Goal: Task Accomplishment & Management: Complete application form

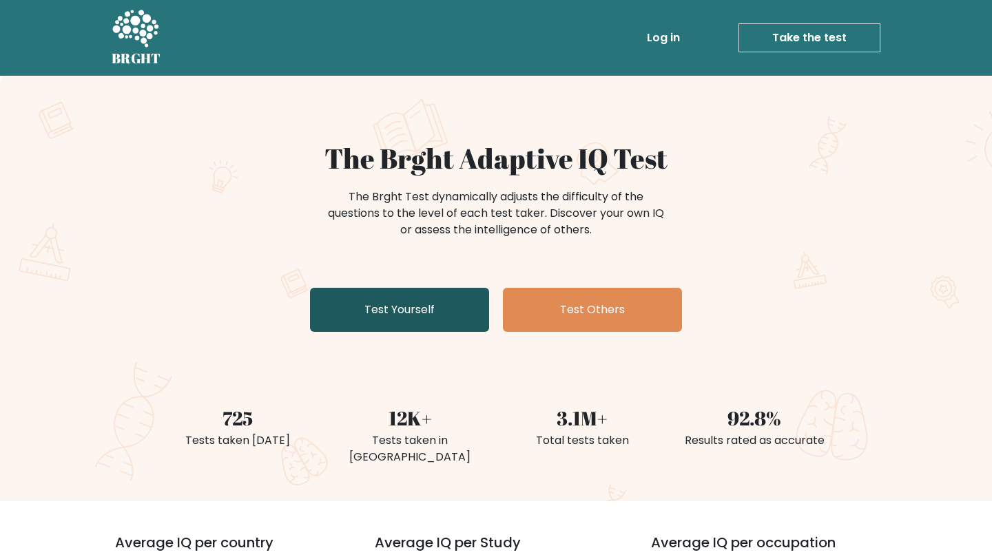
click at [407, 322] on link "Test Yourself" at bounding box center [399, 310] width 179 height 44
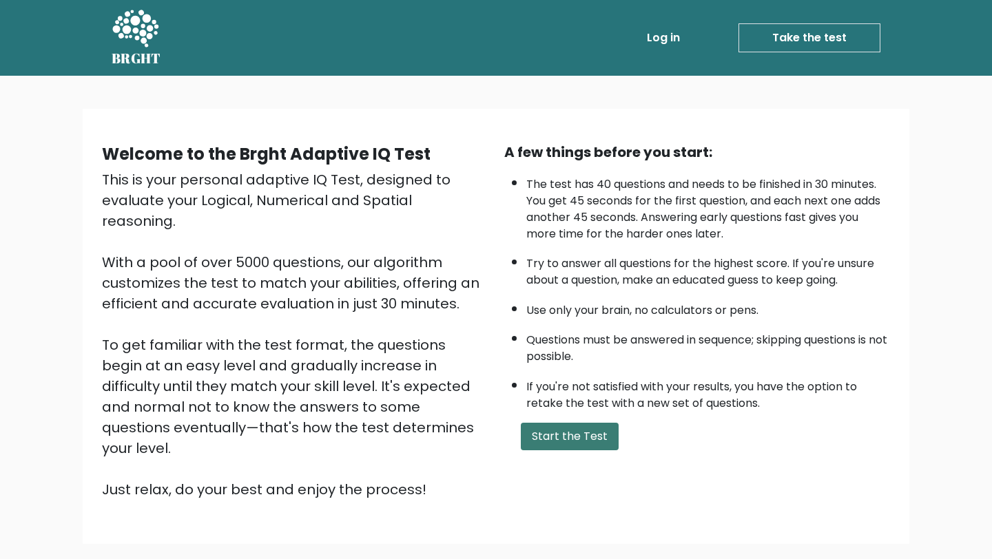
click at [566, 443] on button "Start the Test" at bounding box center [570, 437] width 98 height 28
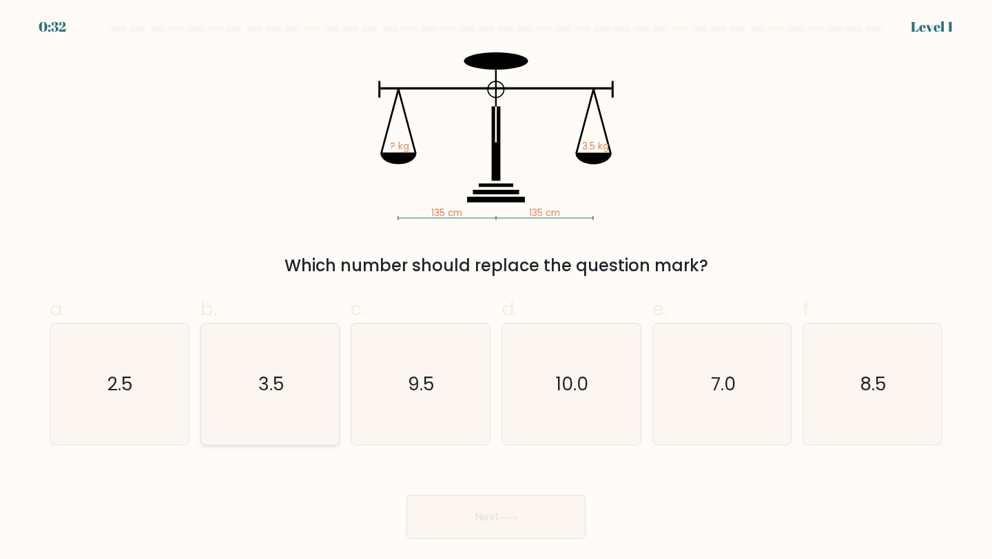
click at [275, 408] on icon "3.5" at bounding box center [270, 385] width 122 height 122
click at [496, 289] on input "b. 3.5" at bounding box center [496, 284] width 1 height 9
radio input "true"
click at [475, 528] on button "Next" at bounding box center [495, 517] width 179 height 44
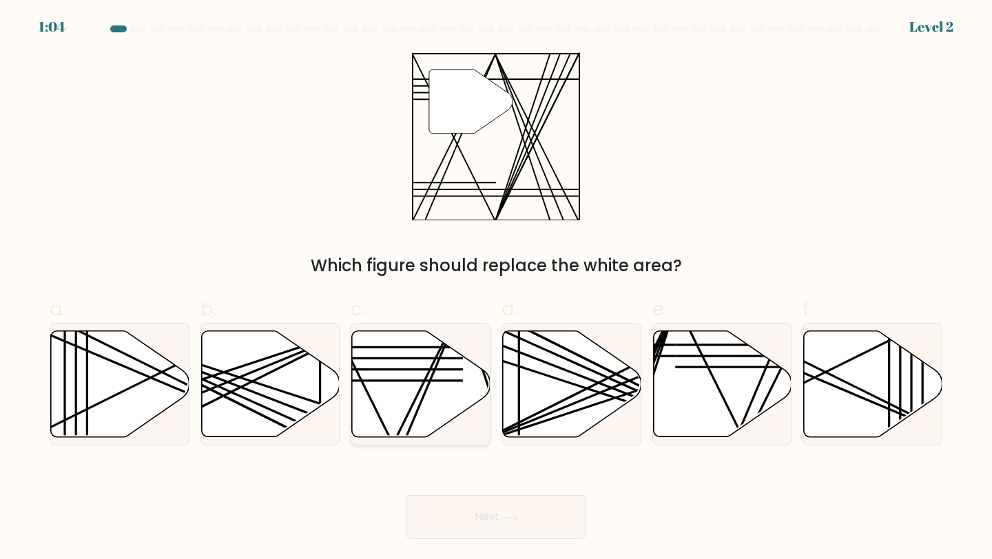
click at [424, 377] on icon at bounding box center [421, 384] width 138 height 106
click at [496, 289] on input "c." at bounding box center [496, 284] width 1 height 9
radio input "true"
click at [487, 522] on button "Next" at bounding box center [495, 517] width 179 height 44
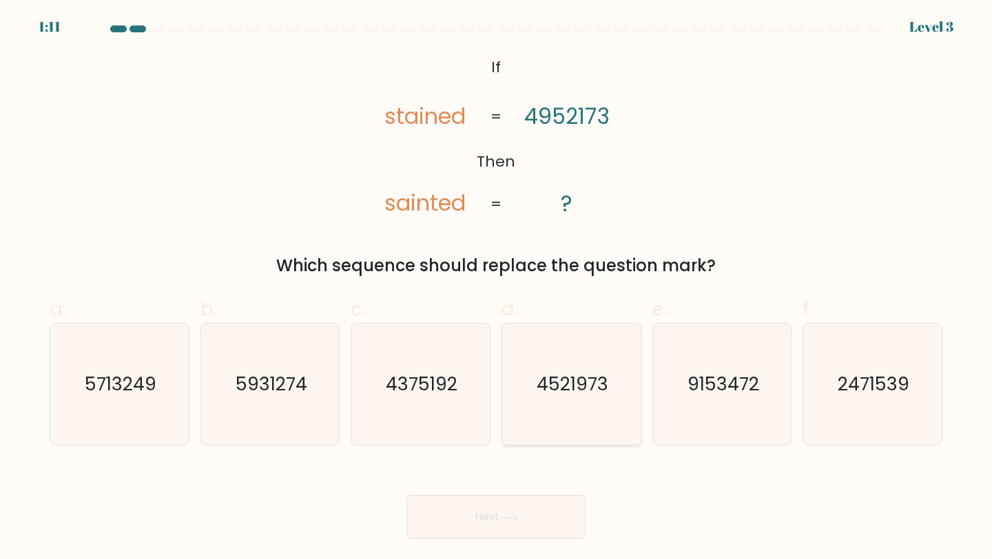
click at [550, 393] on text "4521973" at bounding box center [573, 383] width 72 height 25
click at [497, 289] on input "d. 4521973" at bounding box center [496, 284] width 1 height 9
radio input "true"
click at [520, 528] on button "Next" at bounding box center [495, 517] width 179 height 44
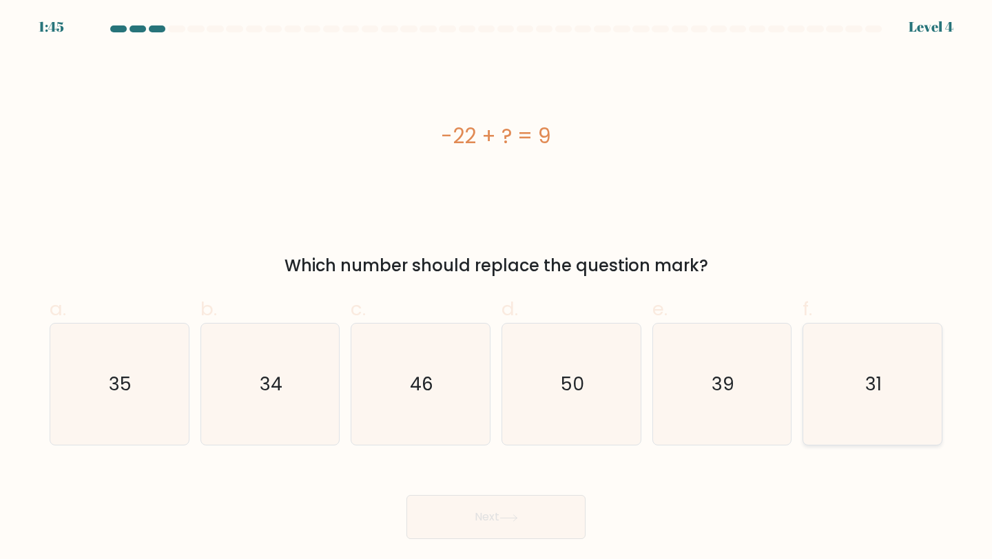
click at [865, 411] on icon "31" at bounding box center [872, 385] width 122 height 122
click at [497, 289] on input "f. 31" at bounding box center [496, 284] width 1 height 9
radio input "true"
click at [546, 517] on button "Next" at bounding box center [495, 517] width 179 height 44
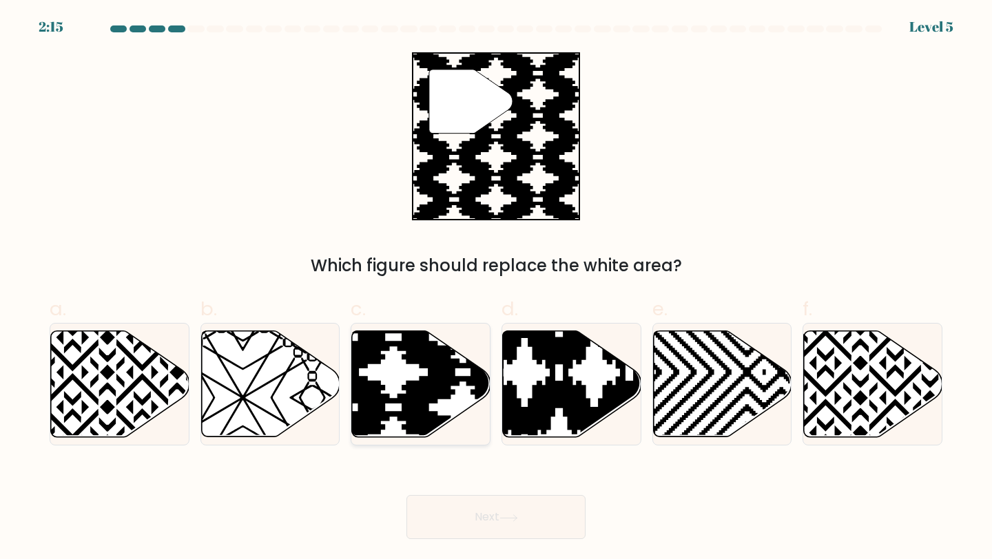
click at [420, 366] on icon at bounding box center [463, 441] width 279 height 279
click at [496, 289] on input "c." at bounding box center [496, 284] width 1 height 9
radio input "true"
click at [517, 517] on icon at bounding box center [508, 518] width 17 height 6
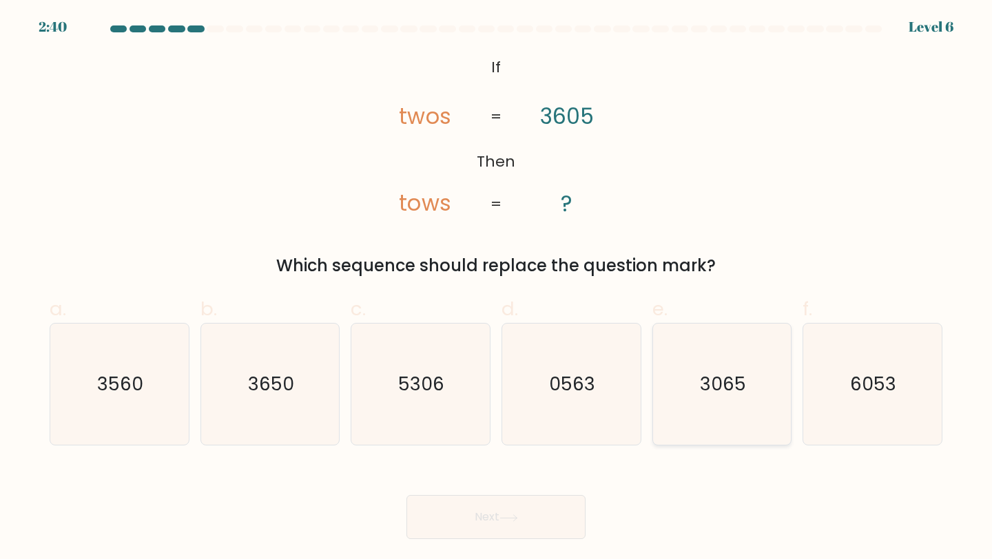
click at [733, 367] on icon "3065" at bounding box center [722, 385] width 122 height 122
click at [497, 289] on input "e. 3065" at bounding box center [496, 284] width 1 height 9
radio input "true"
click at [497, 531] on button "Next" at bounding box center [495, 517] width 179 height 44
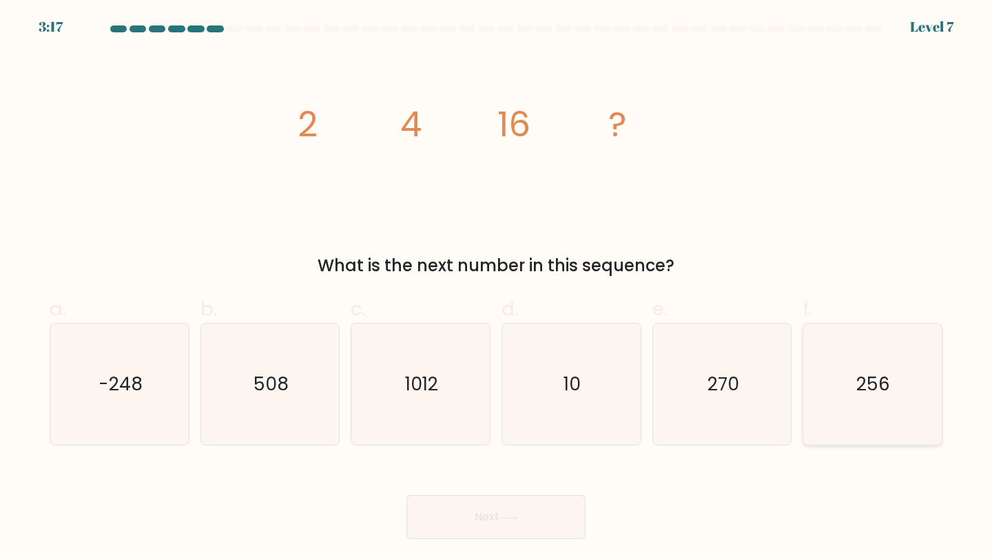
click at [925, 342] on icon "256" at bounding box center [872, 385] width 122 height 122
click at [497, 289] on input "f. 256" at bounding box center [496, 284] width 1 height 9
radio input "true"
click at [510, 523] on button "Next" at bounding box center [495, 517] width 179 height 44
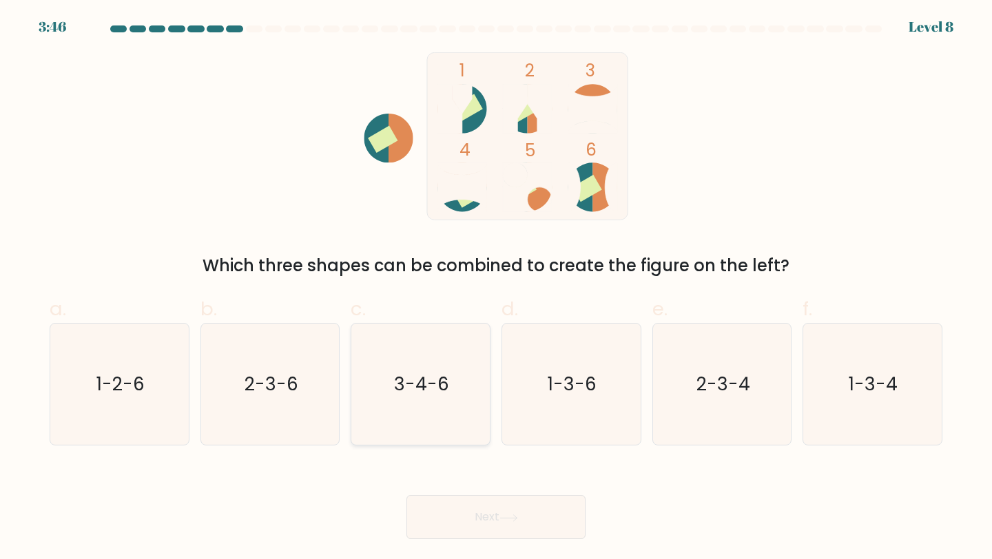
click at [442, 381] on text "3-4-6" at bounding box center [421, 383] width 55 height 25
click at [496, 289] on input "c. 3-4-6" at bounding box center [496, 284] width 1 height 9
radio input "true"
click at [464, 523] on button "Next" at bounding box center [495, 517] width 179 height 44
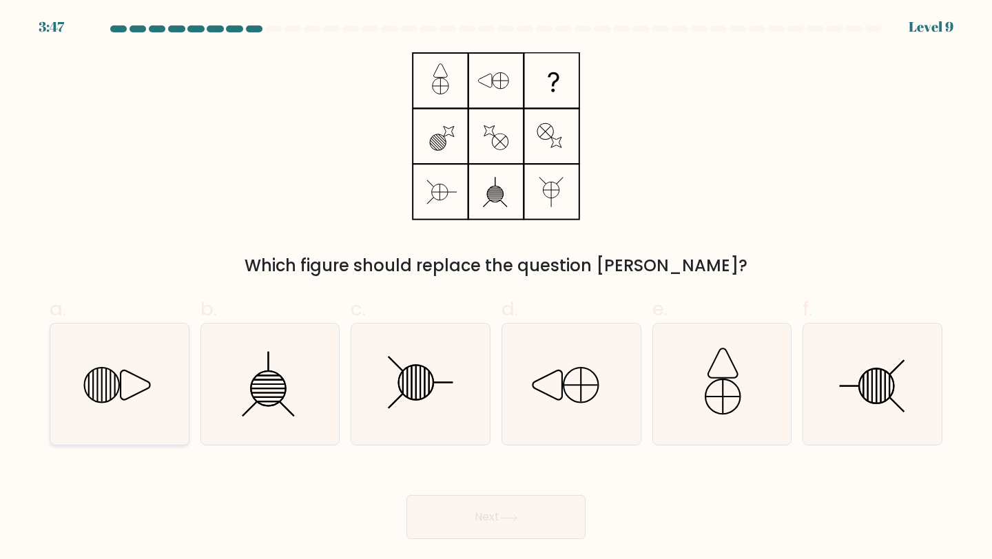
click at [149, 399] on icon at bounding box center [120, 385] width 122 height 122
click at [496, 289] on input "a." at bounding box center [496, 284] width 1 height 9
radio input "true"
click at [510, 515] on icon at bounding box center [508, 519] width 19 height 8
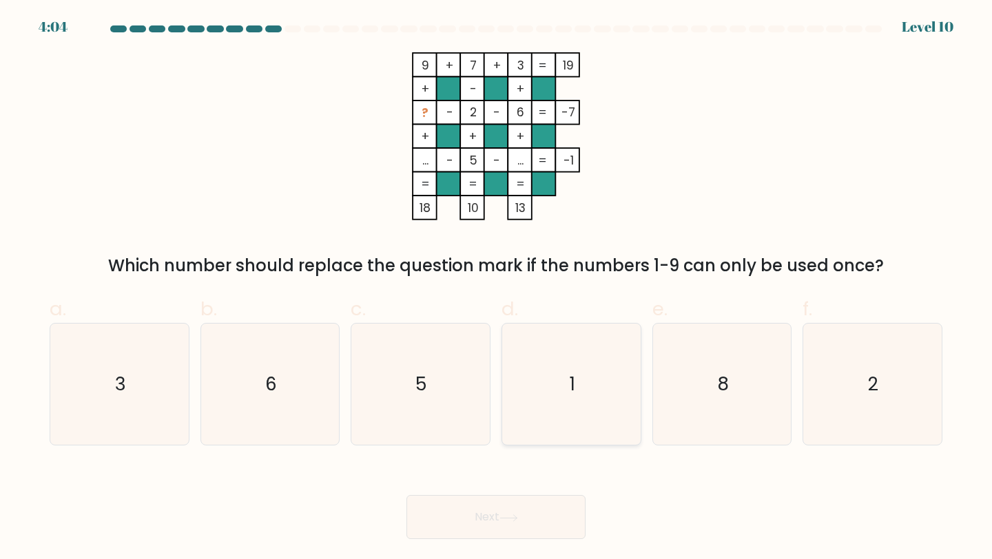
click at [530, 367] on icon "1" at bounding box center [571, 385] width 122 height 122
click at [497, 289] on input "d. 1" at bounding box center [496, 284] width 1 height 9
radio input "true"
click at [466, 517] on button "Next" at bounding box center [495, 517] width 179 height 44
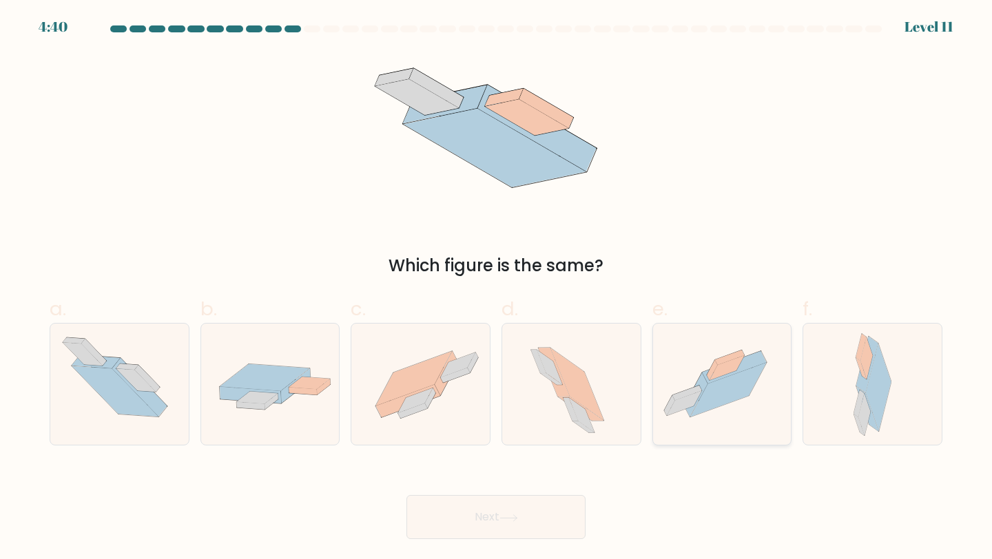
click at [714, 408] on icon at bounding box center [722, 384] width 138 height 103
click at [497, 289] on input "e." at bounding box center [496, 284] width 1 height 9
radio input "true"
click at [494, 523] on button "Next" at bounding box center [495, 517] width 179 height 44
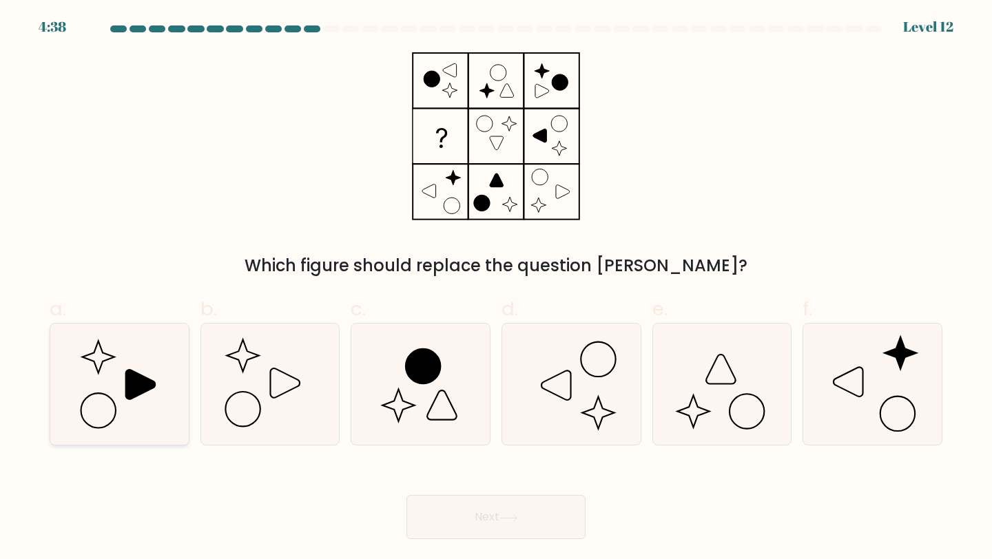
click at [151, 368] on icon at bounding box center [120, 385] width 122 height 122
click at [496, 289] on input "a." at bounding box center [496, 284] width 1 height 9
radio input "true"
click at [474, 519] on button "Next" at bounding box center [495, 517] width 179 height 44
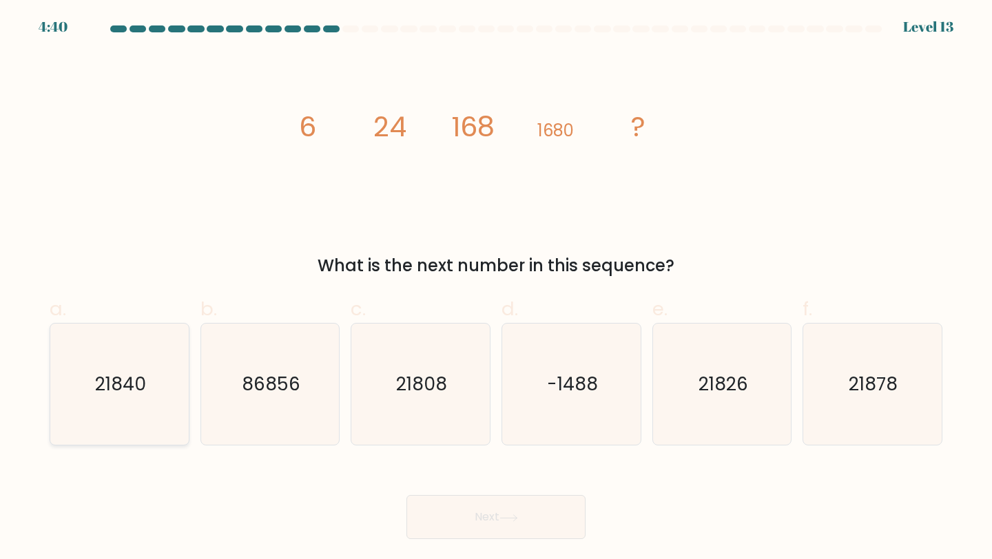
click at [111, 409] on icon "21840" at bounding box center [120, 385] width 122 height 122
click at [496, 289] on input "a. 21840" at bounding box center [496, 284] width 1 height 9
radio input "true"
click at [497, 525] on button "Next" at bounding box center [495, 517] width 179 height 44
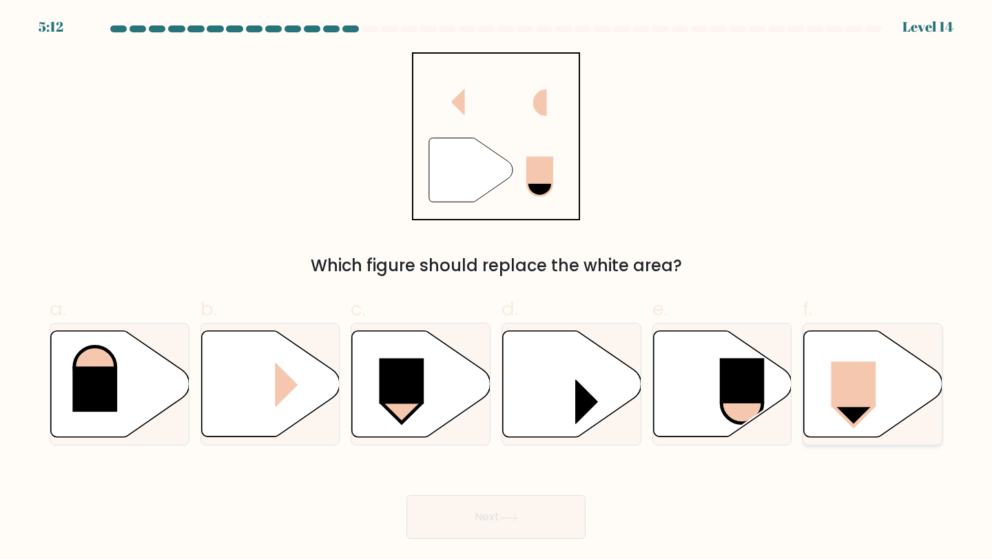
click at [824, 394] on icon at bounding box center [873, 384] width 138 height 106
click at [497, 289] on input "f." at bounding box center [496, 284] width 1 height 9
radio input "true"
click at [526, 525] on button "Next" at bounding box center [495, 517] width 179 height 44
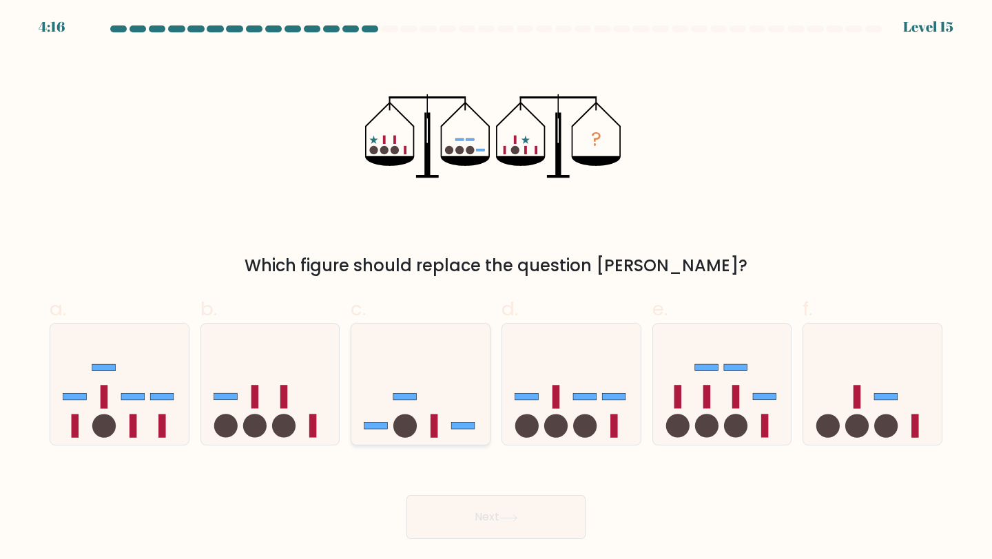
click at [397, 384] on icon at bounding box center [420, 384] width 138 height 114
click at [496, 289] on input "c." at bounding box center [496, 284] width 1 height 9
radio input "true"
click at [472, 516] on button "Next" at bounding box center [495, 517] width 179 height 44
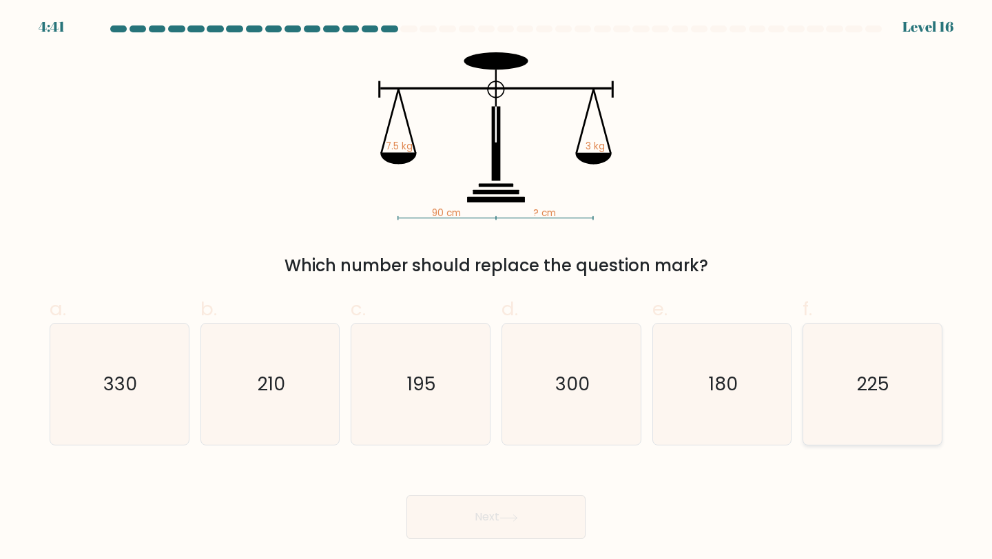
click at [848, 354] on icon "225" at bounding box center [872, 385] width 122 height 122
click at [497, 289] on input "f. 225" at bounding box center [496, 284] width 1 height 9
radio input "true"
click at [478, 514] on button "Next" at bounding box center [495, 517] width 179 height 44
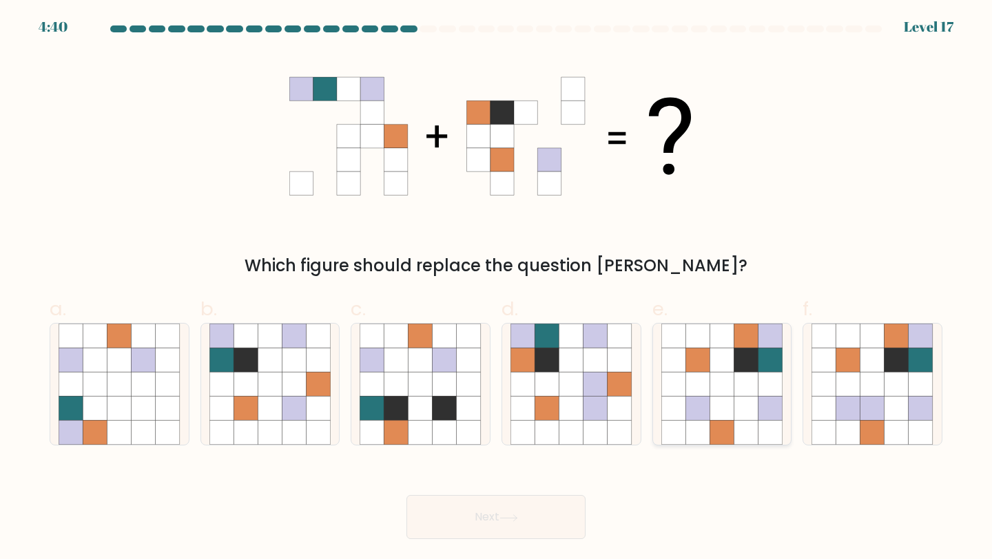
click at [728, 408] on icon at bounding box center [721, 409] width 24 height 24
click at [497, 289] on input "e." at bounding box center [496, 284] width 1 height 9
radio input "true"
click at [495, 524] on button "Next" at bounding box center [495, 517] width 179 height 44
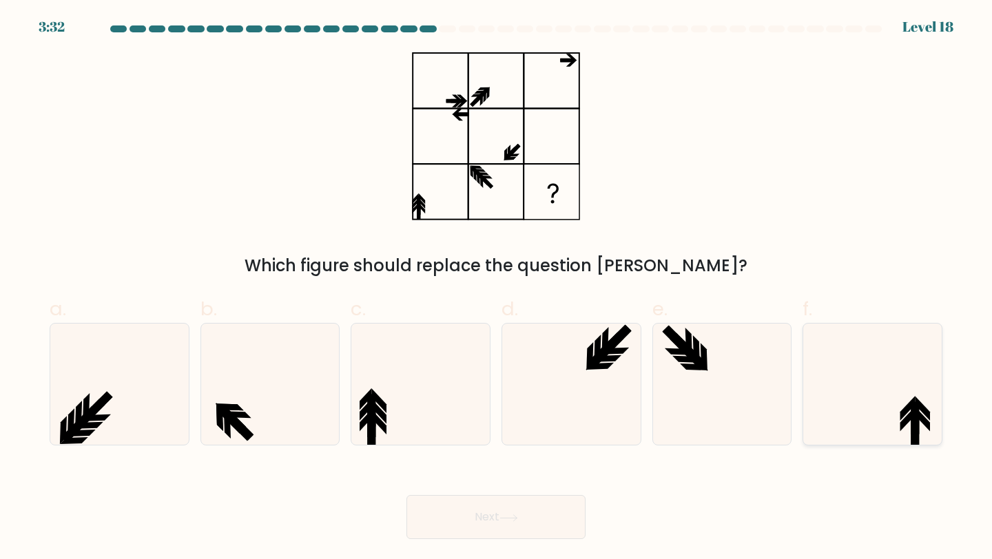
click at [873, 403] on icon at bounding box center [872, 385] width 122 height 122
click at [497, 289] on input "f." at bounding box center [496, 284] width 1 height 9
radio input "true"
click at [503, 524] on button "Next" at bounding box center [495, 517] width 179 height 44
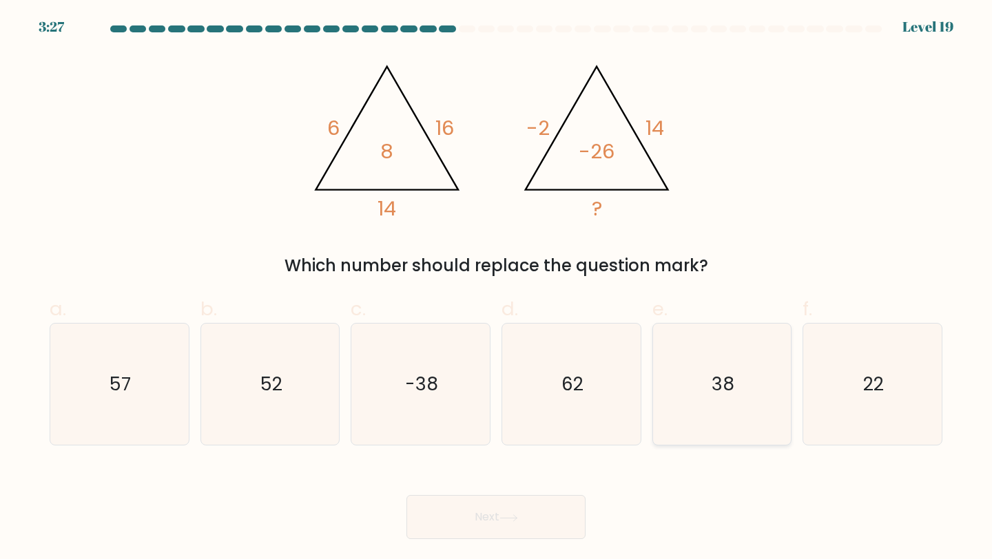
click at [739, 388] on icon "38" at bounding box center [722, 385] width 122 height 122
click at [497, 289] on input "e. 38" at bounding box center [496, 284] width 1 height 9
radio input "true"
click at [511, 523] on button "Next" at bounding box center [495, 517] width 179 height 44
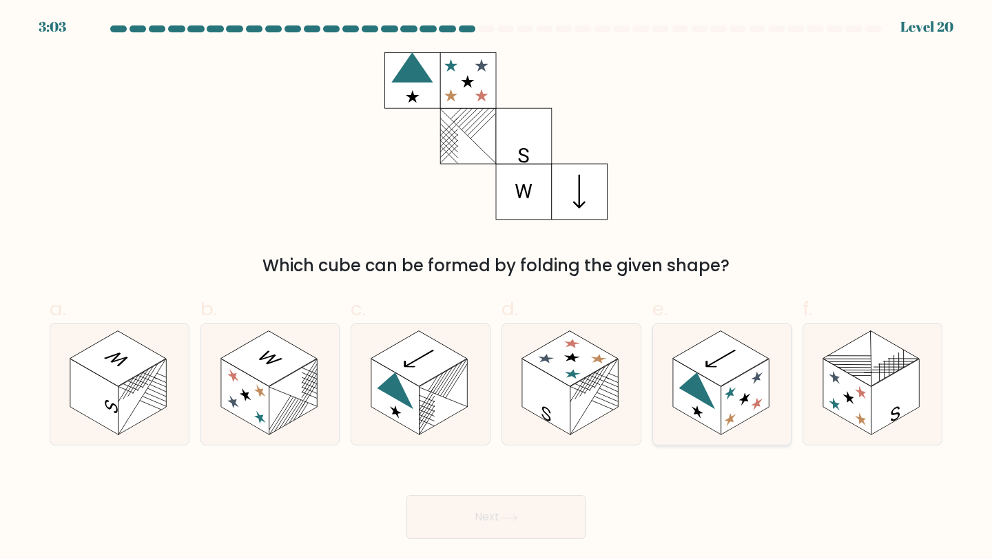
click at [709, 348] on rect at bounding box center [720, 359] width 96 height 56
click at [497, 289] on input "e." at bounding box center [496, 284] width 1 height 9
radio input "true"
click at [492, 521] on button "Next" at bounding box center [495, 517] width 179 height 44
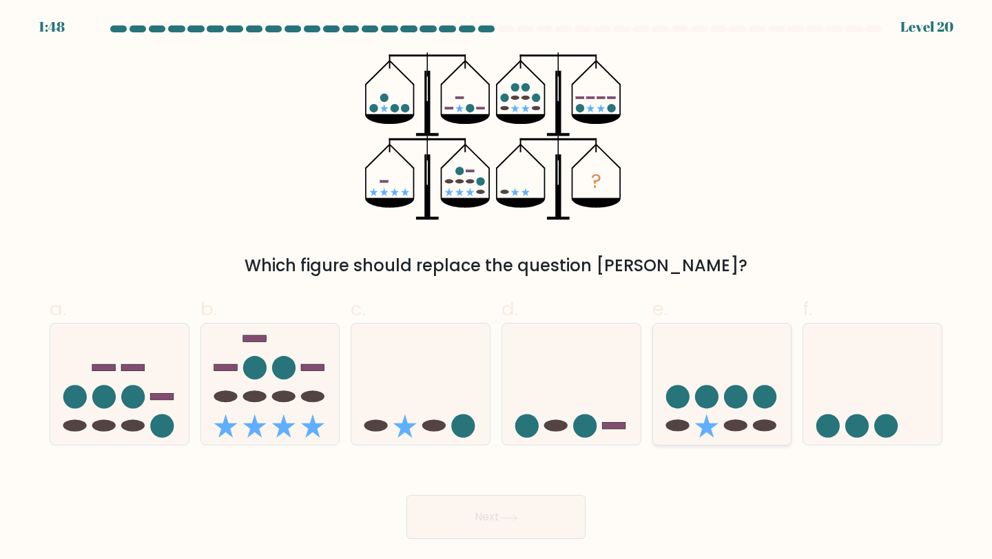
click at [676, 428] on ellipse at bounding box center [676, 426] width 23 height 12
click at [497, 289] on input "e." at bounding box center [496, 284] width 1 height 9
radio input "true"
click at [485, 521] on button "Next" at bounding box center [495, 517] width 179 height 44
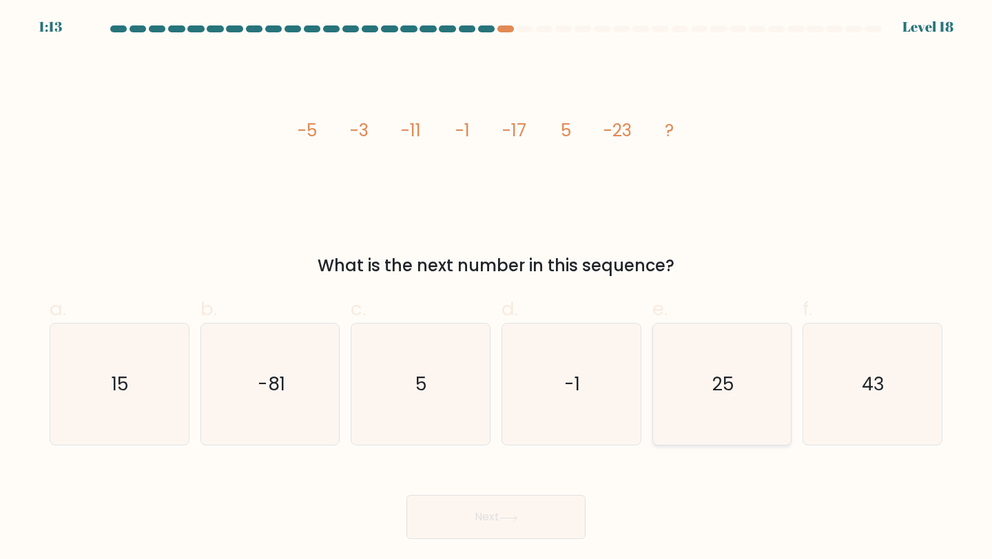
click at [697, 424] on icon "25" at bounding box center [722, 385] width 122 height 122
click at [497, 289] on input "e. 25" at bounding box center [496, 284] width 1 height 9
radio input "true"
click at [518, 515] on icon at bounding box center [508, 519] width 19 height 8
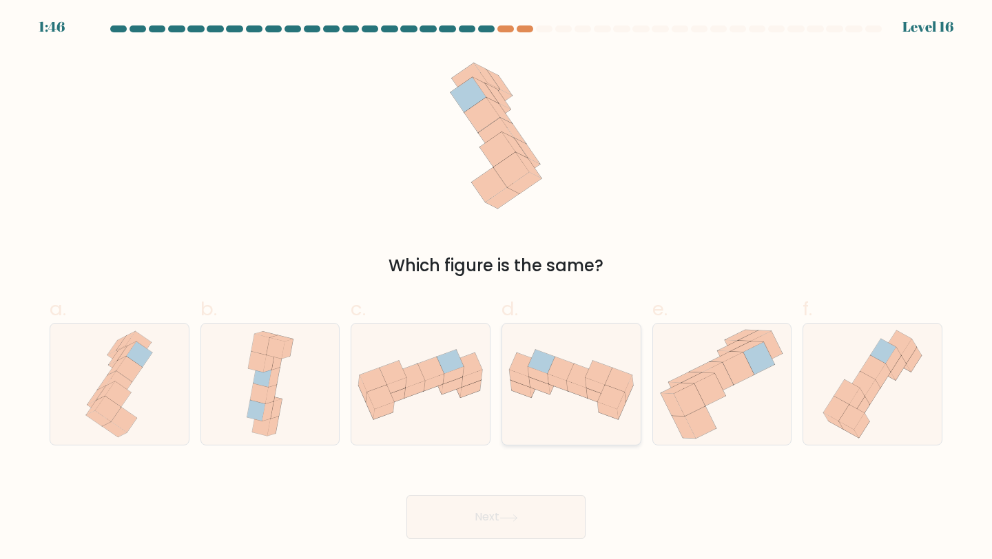
click at [563, 387] on icon at bounding box center [558, 382] width 21 height 17
click at [497, 289] on input "d." at bounding box center [496, 284] width 1 height 9
radio input "true"
click at [500, 515] on button "Next" at bounding box center [495, 517] width 179 height 44
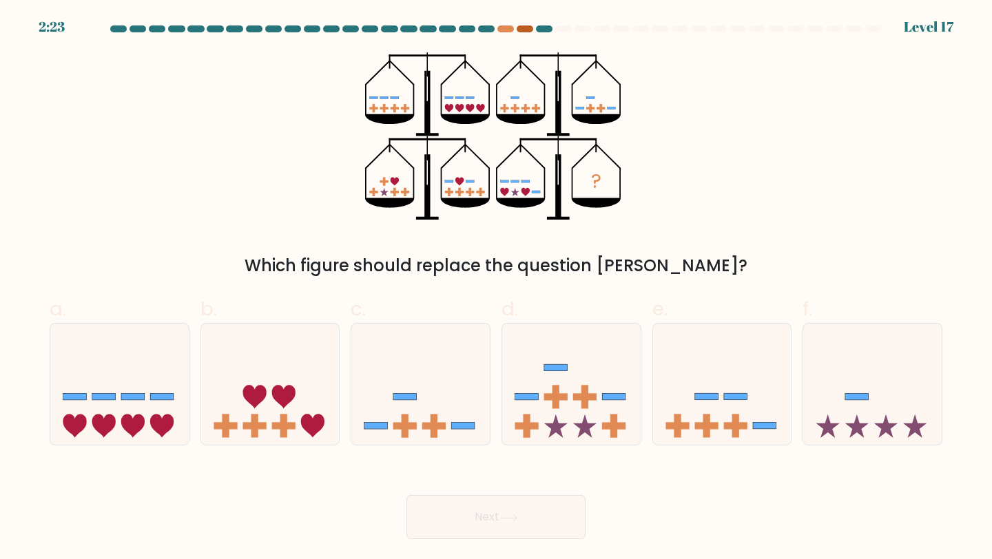
click at [519, 27] on div at bounding box center [525, 28] width 17 height 7
click at [499, 29] on div at bounding box center [505, 28] width 17 height 7
click at [482, 29] on div at bounding box center [486, 28] width 17 height 7
click at [165, 425] on icon at bounding box center [161, 426] width 23 height 23
click at [496, 289] on input "a." at bounding box center [496, 284] width 1 height 9
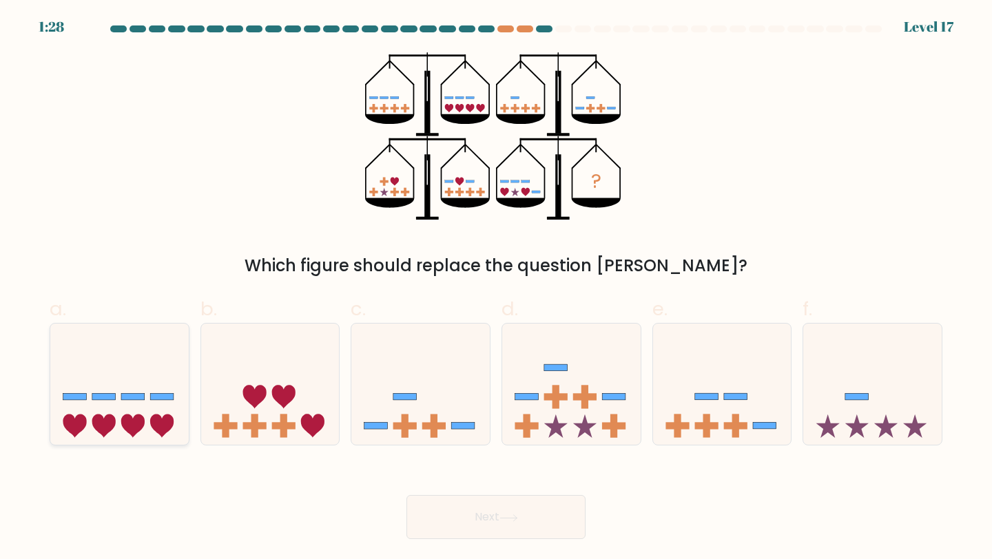
radio input "true"
click at [534, 525] on button "Next" at bounding box center [495, 517] width 179 height 44
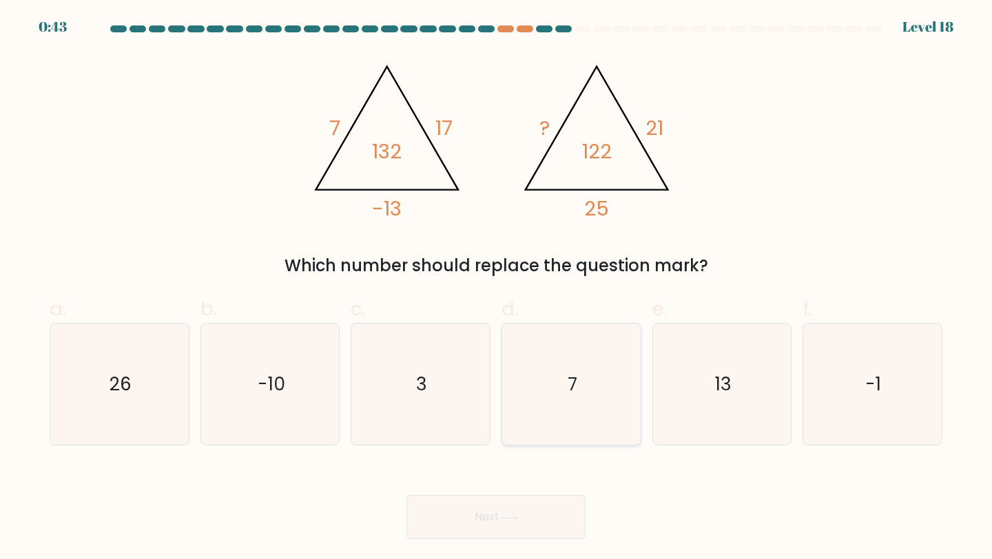
click at [542, 380] on icon "7" at bounding box center [571, 385] width 122 height 122
click at [497, 289] on input "d. 7" at bounding box center [496, 284] width 1 height 9
radio input "true"
click at [492, 523] on button "Next" at bounding box center [495, 517] width 179 height 44
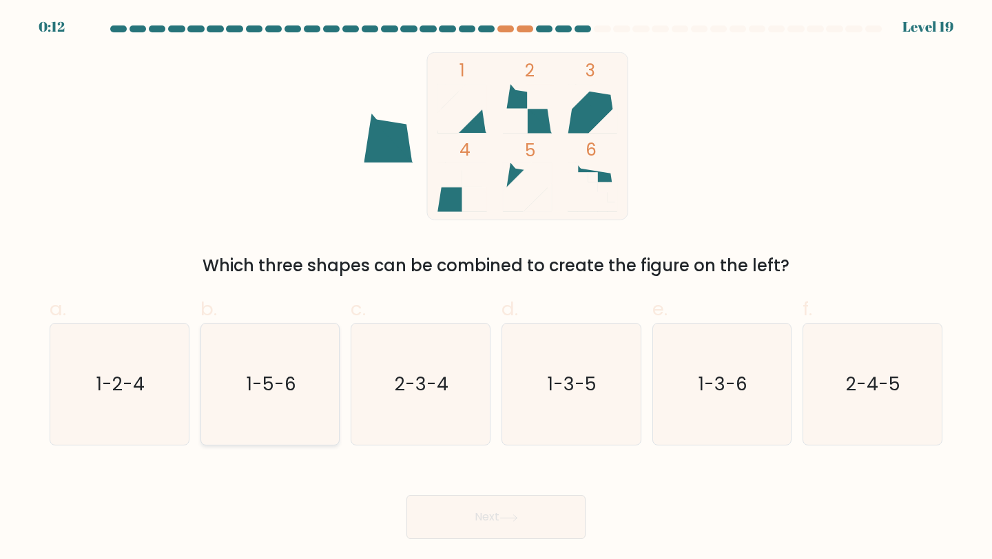
click at [267, 423] on icon "1-5-6" at bounding box center [270, 385] width 122 height 122
click at [496, 289] on input "b. 1-5-6" at bounding box center [496, 284] width 1 height 9
radio input "true"
click at [122, 399] on icon "1-2-4" at bounding box center [120, 385] width 122 height 122
click at [496, 289] on input "a. 1-2-4" at bounding box center [496, 284] width 1 height 9
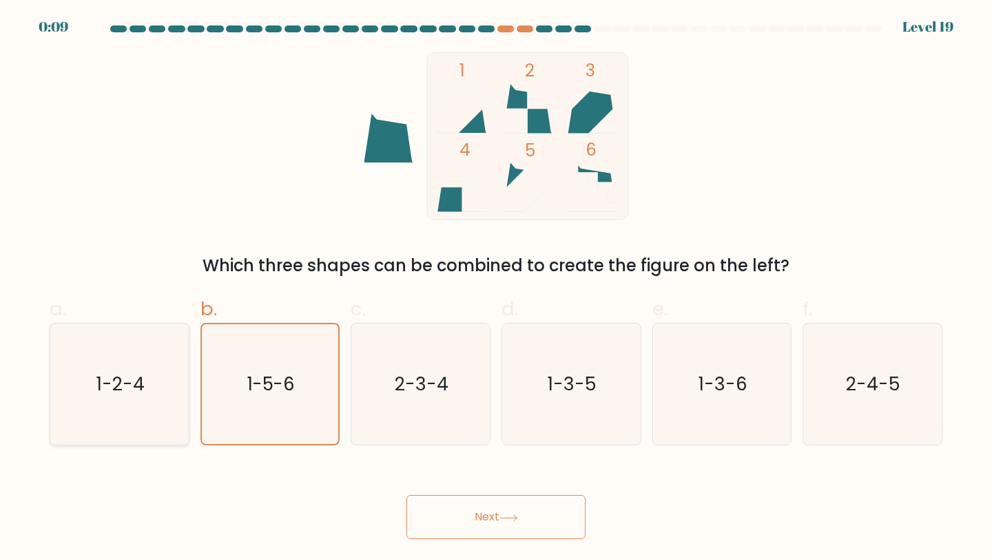
radio input "true"
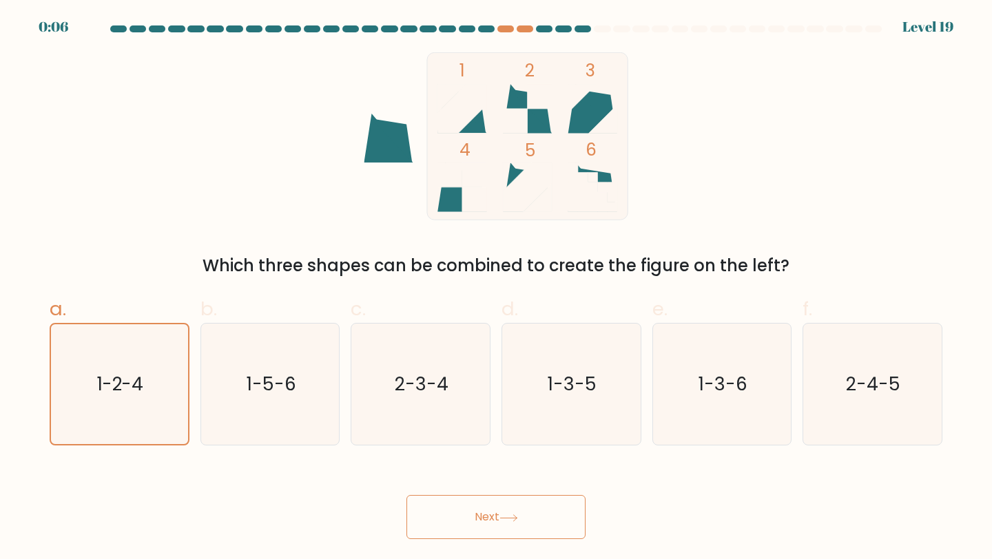
click at [506, 517] on icon at bounding box center [508, 519] width 19 height 8
